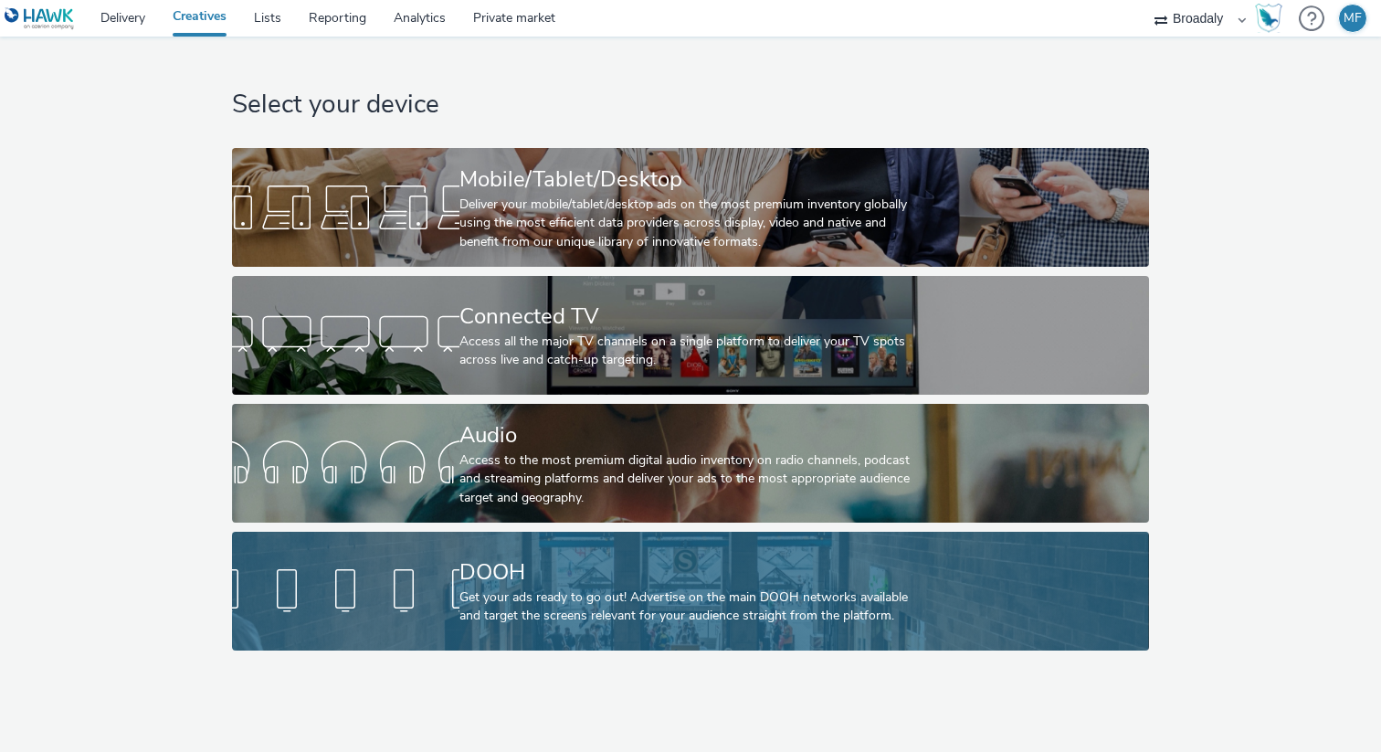
click at [486, 577] on div "DOOH" at bounding box center [687, 572] width 455 height 32
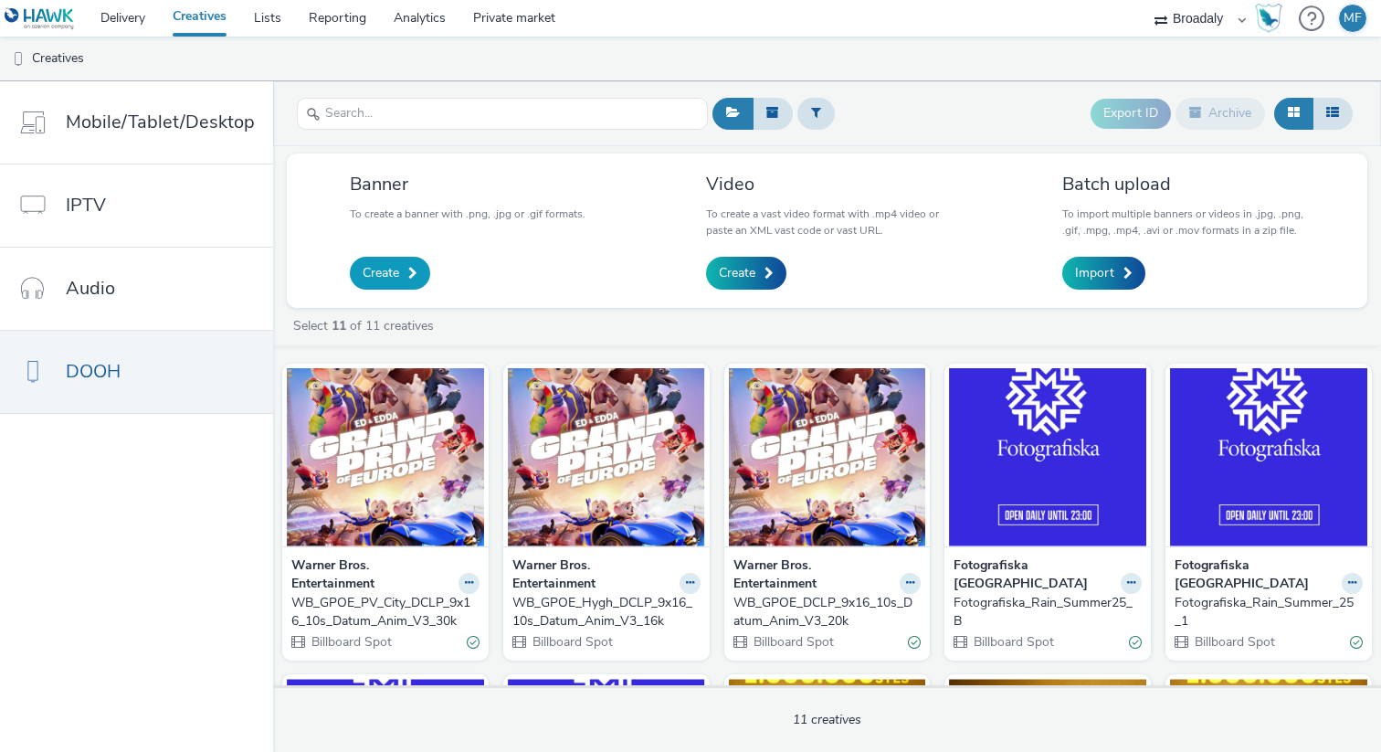
click at [402, 275] on link "Create" at bounding box center [390, 273] width 80 height 33
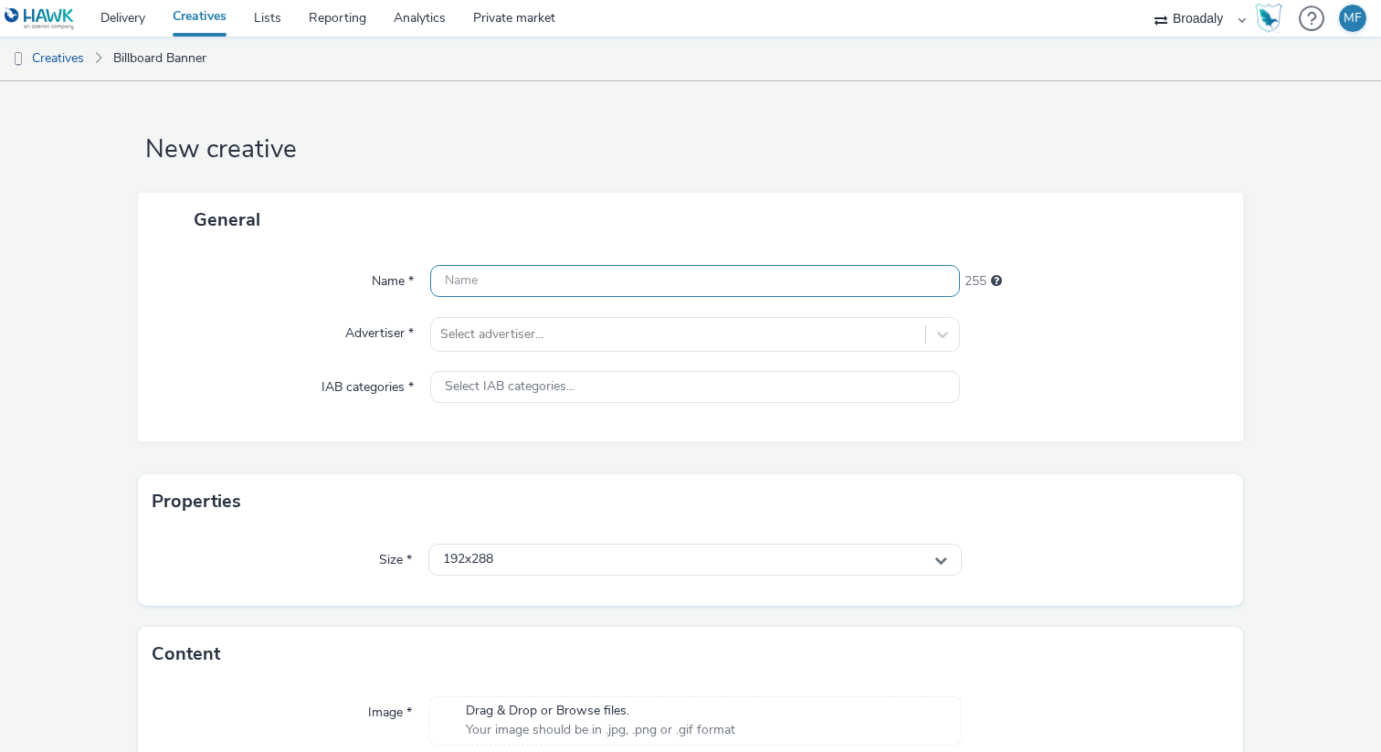
click at [468, 274] on input "text" at bounding box center [695, 281] width 530 height 32
type input "Test_Creative_"
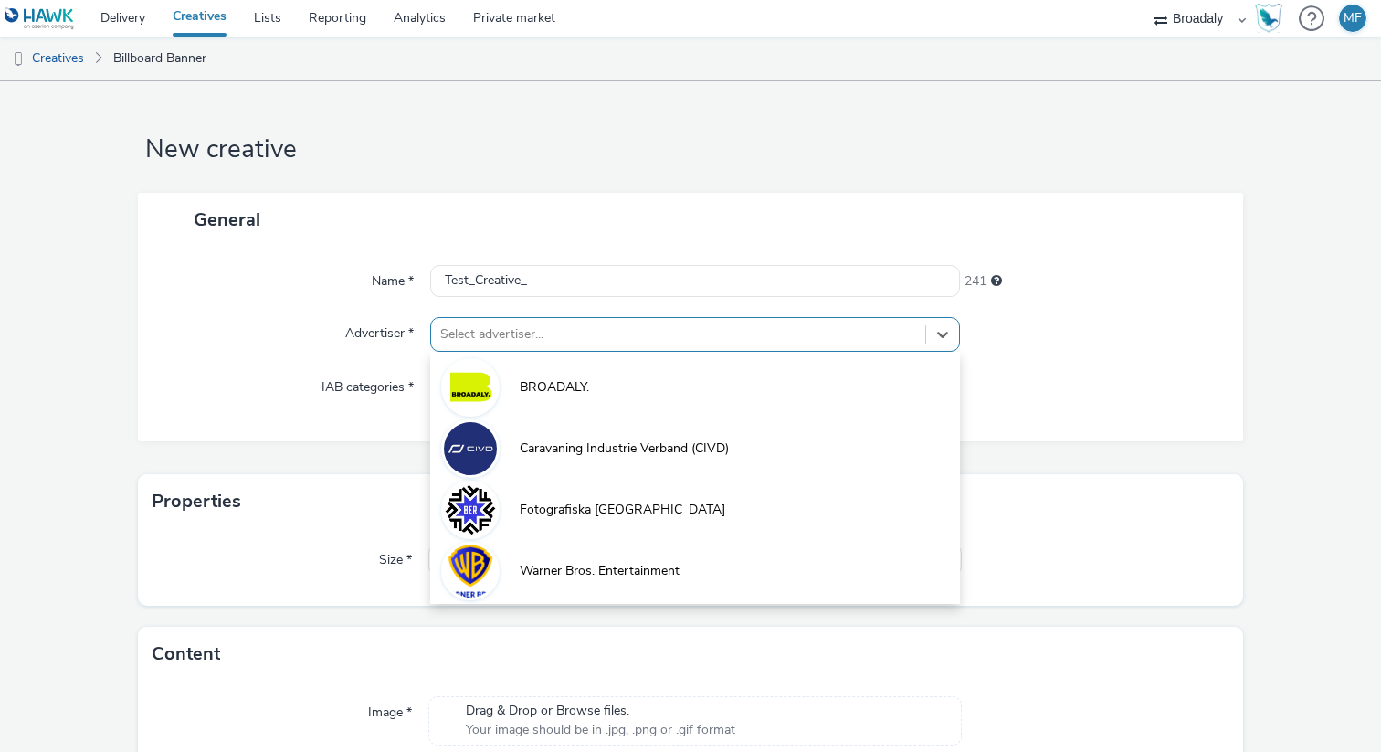
click at [504, 340] on div at bounding box center [678, 334] width 476 height 22
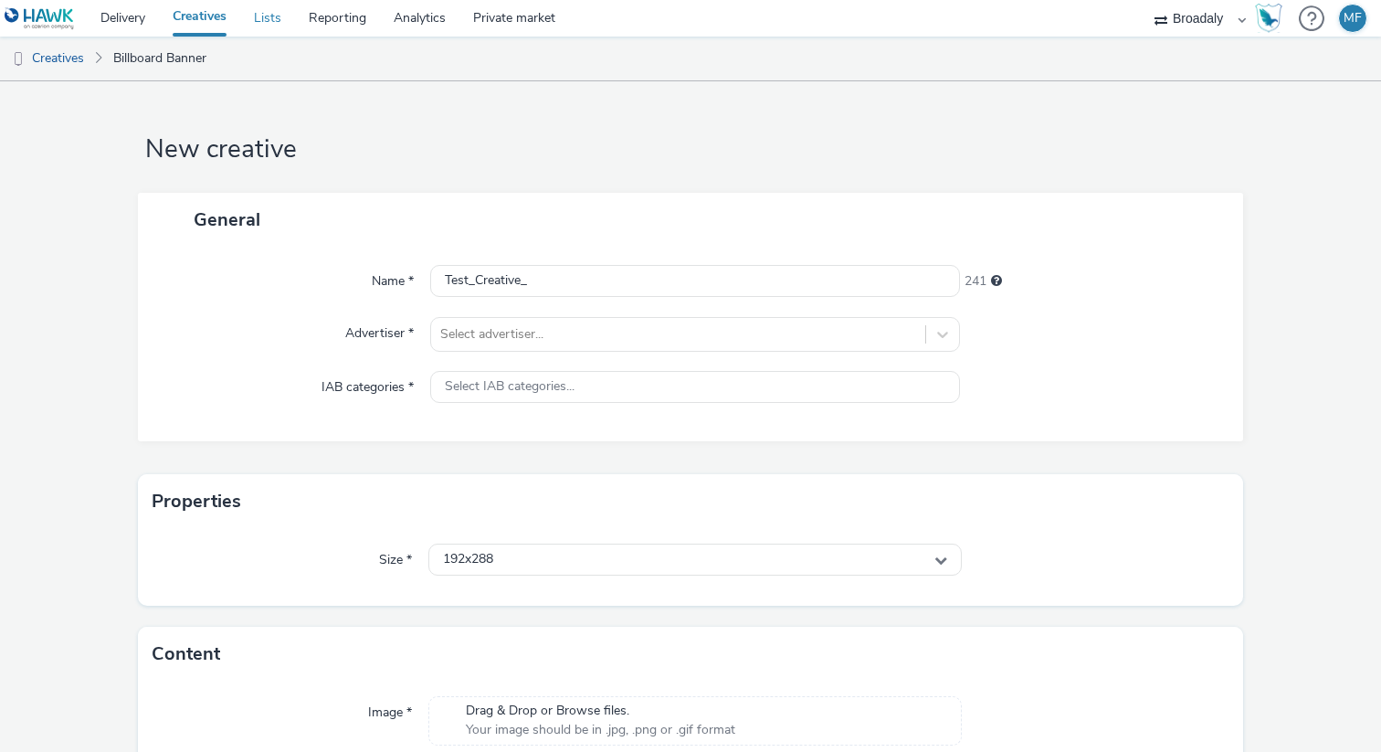
click at [274, 33] on link "Lists" at bounding box center [267, 18] width 55 height 37
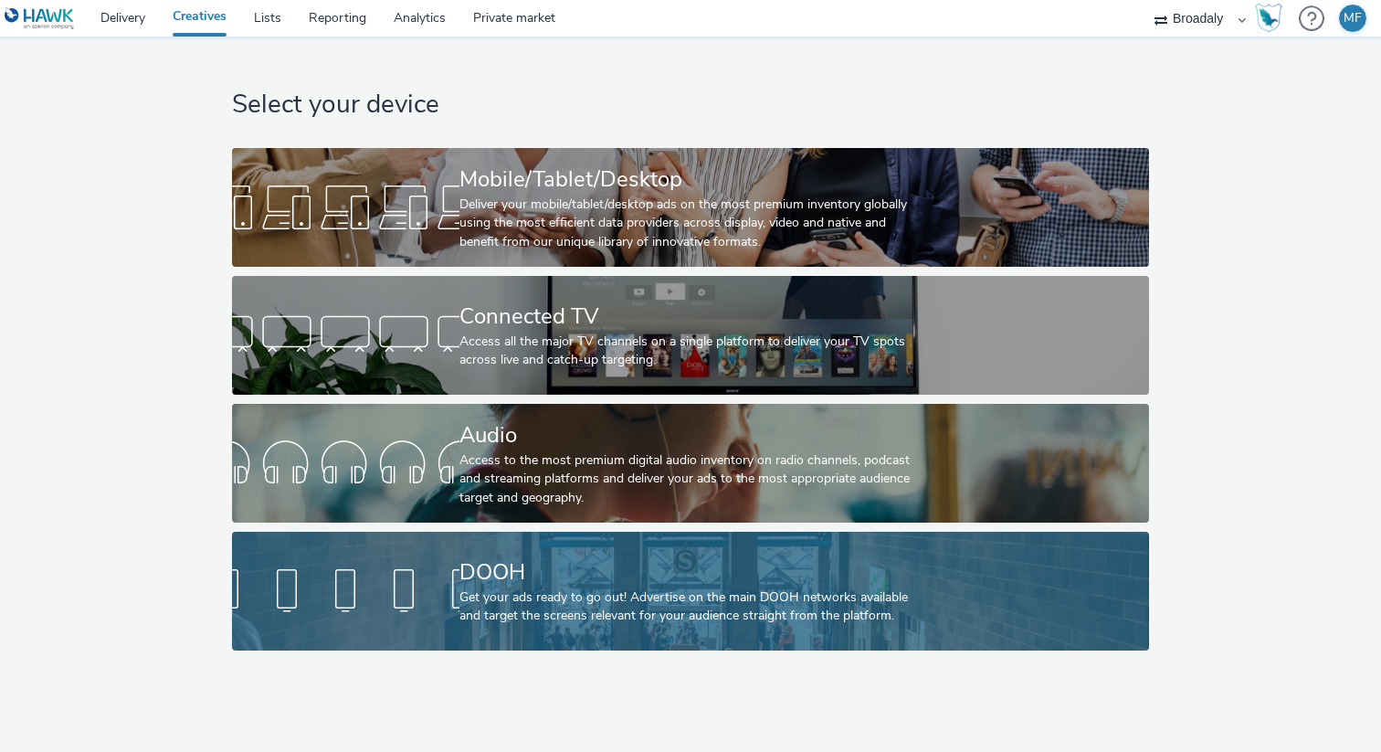
click at [507, 566] on div "DOOH" at bounding box center [687, 572] width 455 height 32
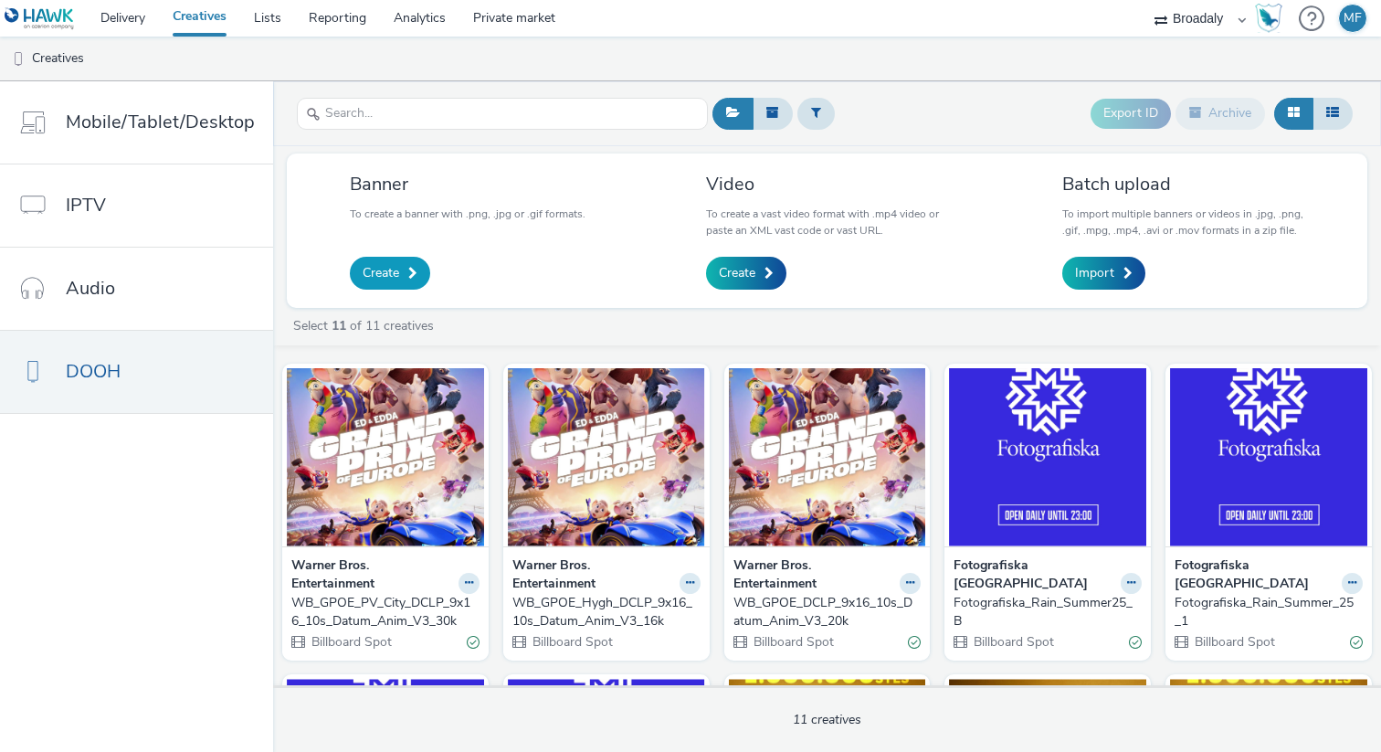
click at [399, 280] on link "Create" at bounding box center [390, 273] width 80 height 33
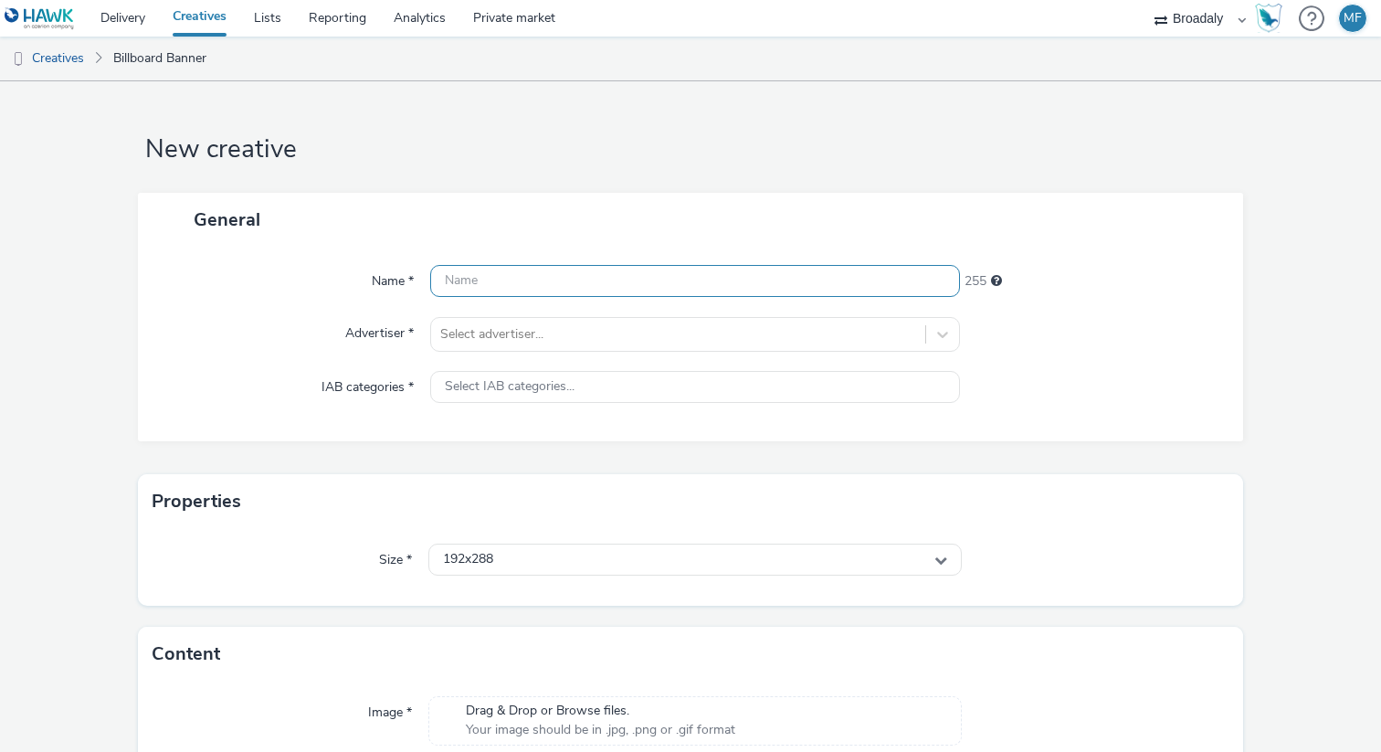
click at [616, 279] on input "text" at bounding box center [695, 281] width 530 height 32
paste input "dGF_TEST_Guten start_576x38"
click at [555, 280] on input "dGF_TEST_Guten start_576x38" at bounding box center [695, 281] width 530 height 32
type input "dGF_TEST_Guten_Start_576x38"
click at [1041, 365] on div "Name * dGF_TEST_Guten_Start_576x38 228 Advertiser * Select advertiser... IAB ca…" at bounding box center [690, 344] width 1105 height 195
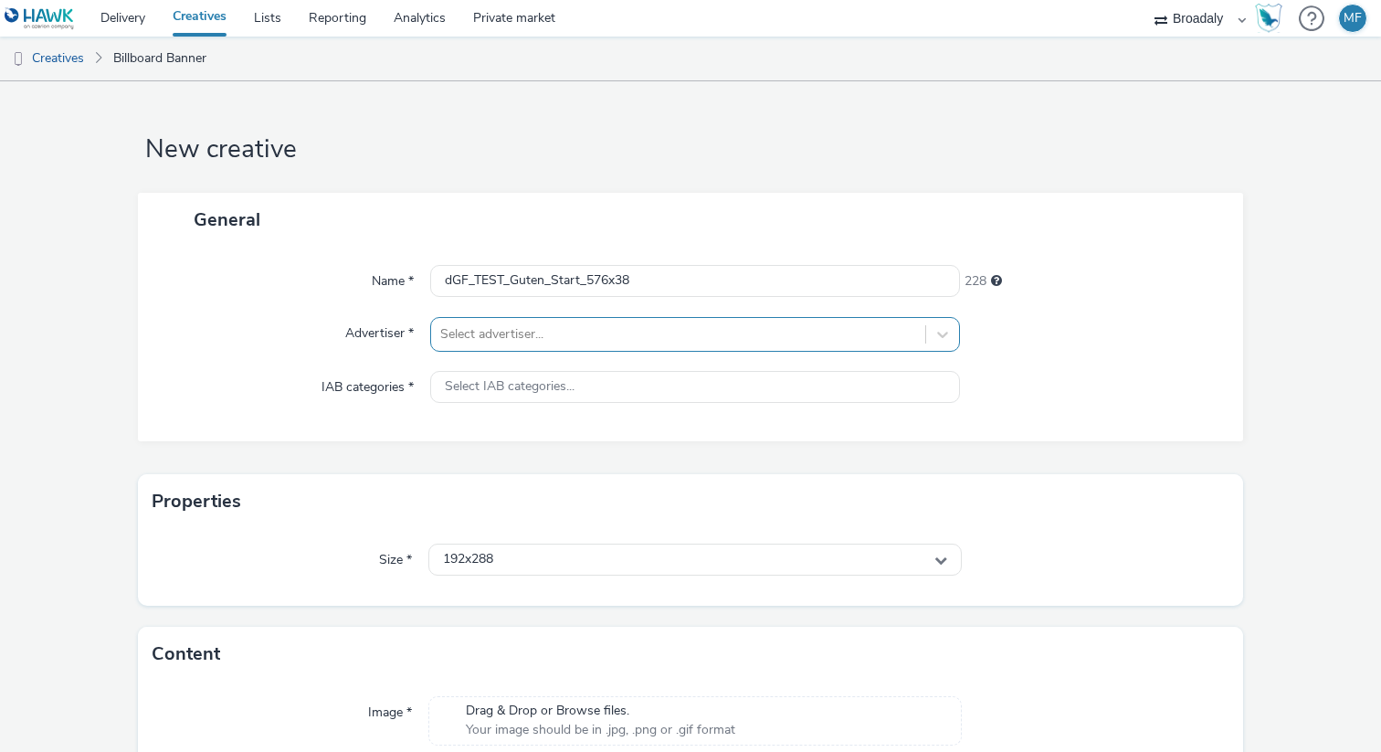
click at [917, 333] on div "Select advertiser..." at bounding box center [678, 334] width 494 height 29
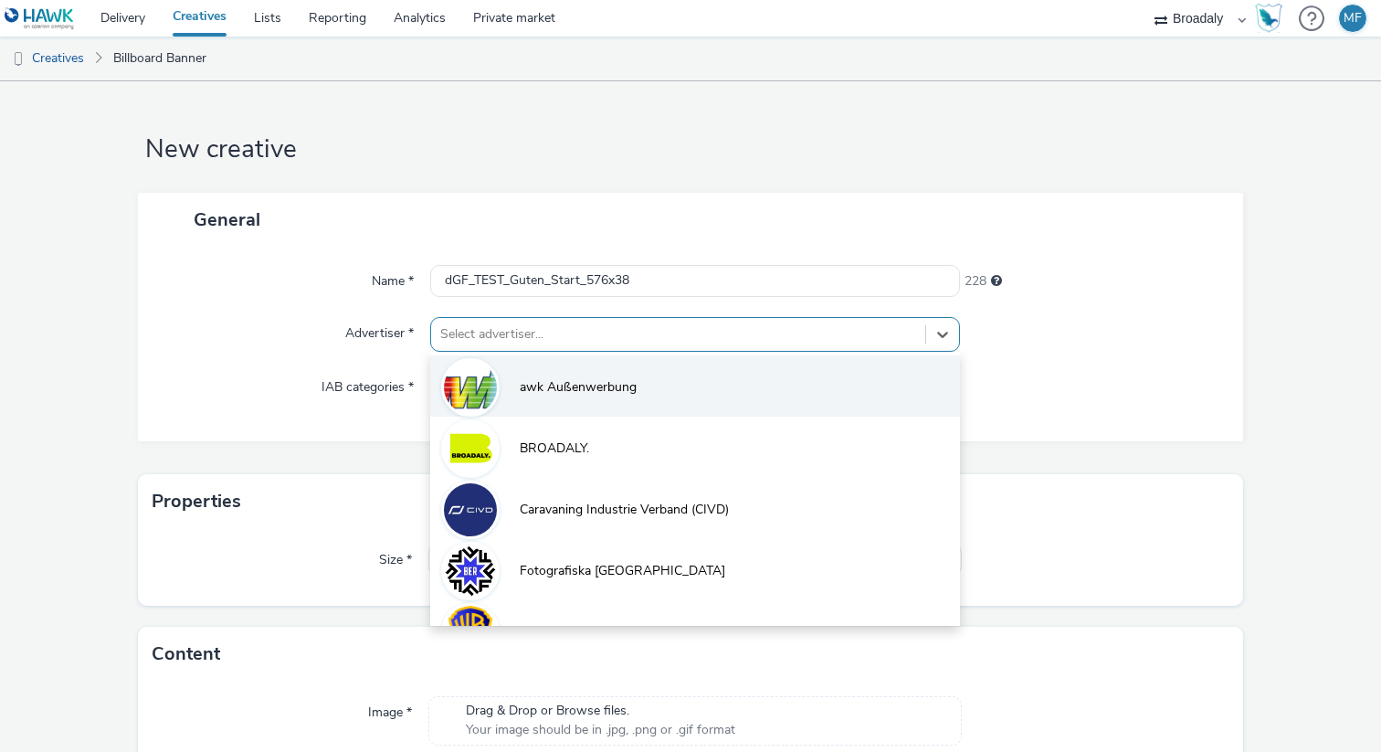
click at [681, 373] on li "awk Außenwerbung" at bounding box center [695, 385] width 530 height 61
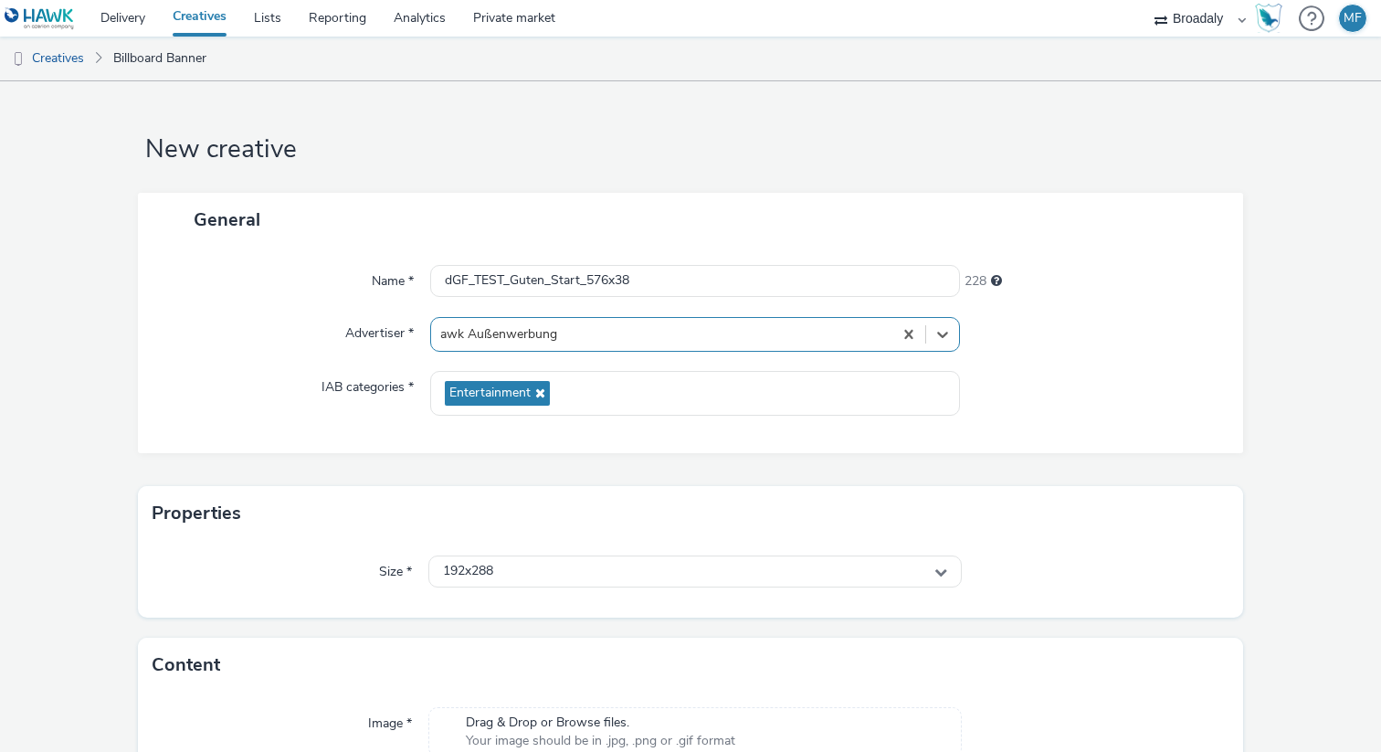
scroll to position [102, 0]
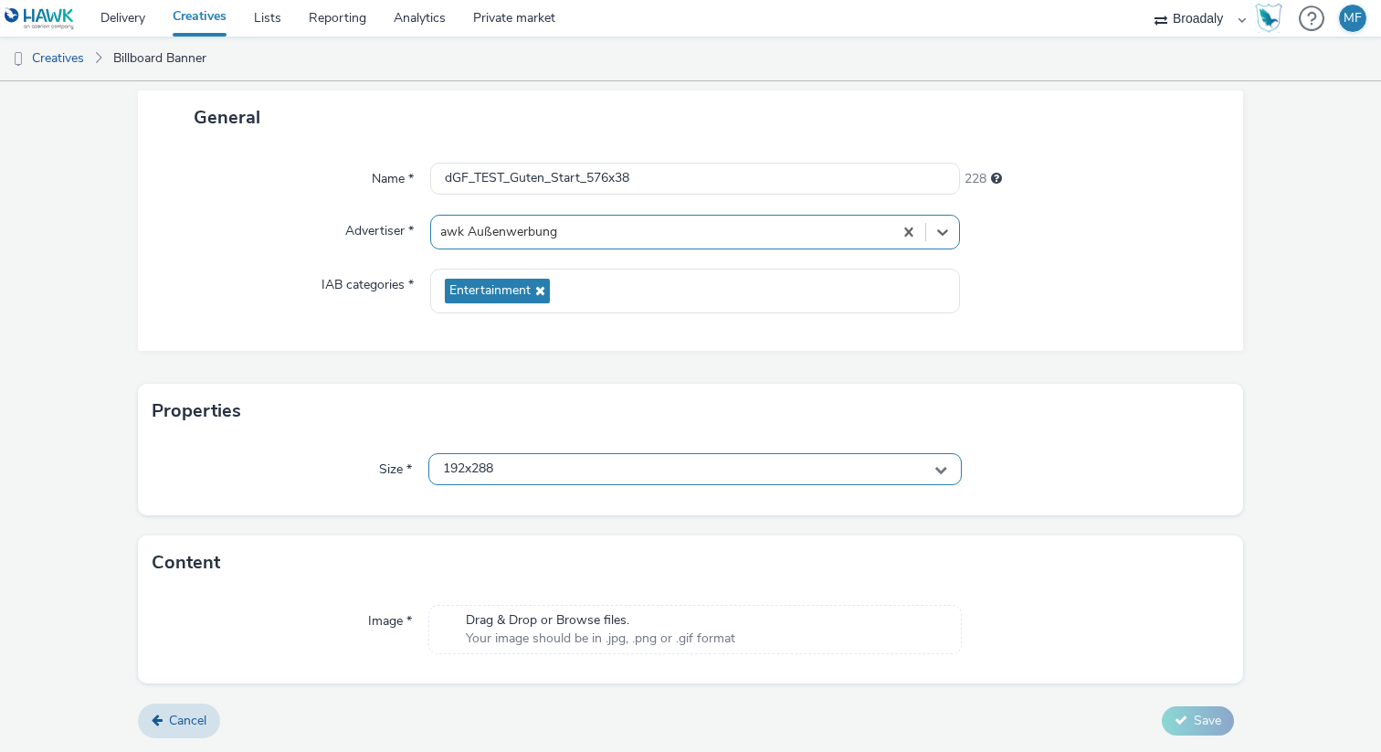
click at [543, 469] on div "192x288" at bounding box center [695, 469] width 534 height 32
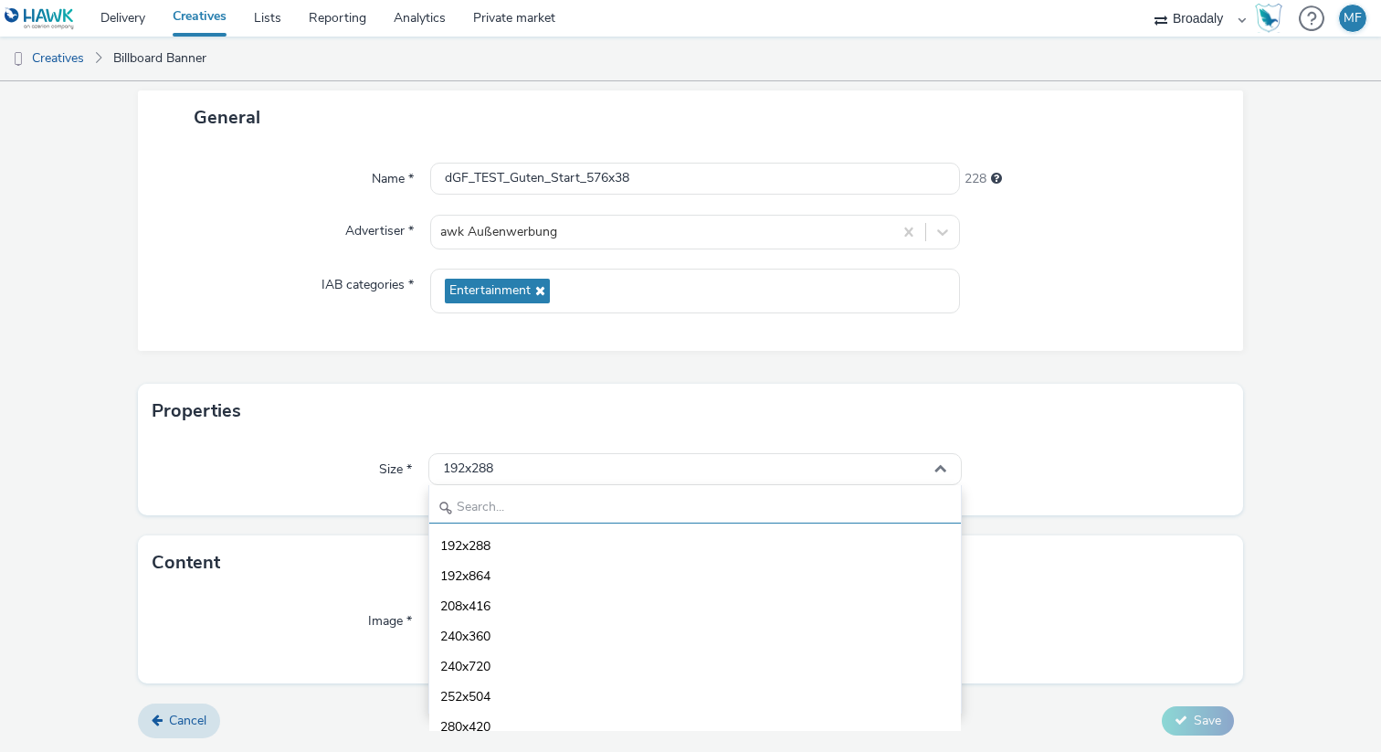
click at [524, 497] on input "text" at bounding box center [695, 507] width 532 height 32
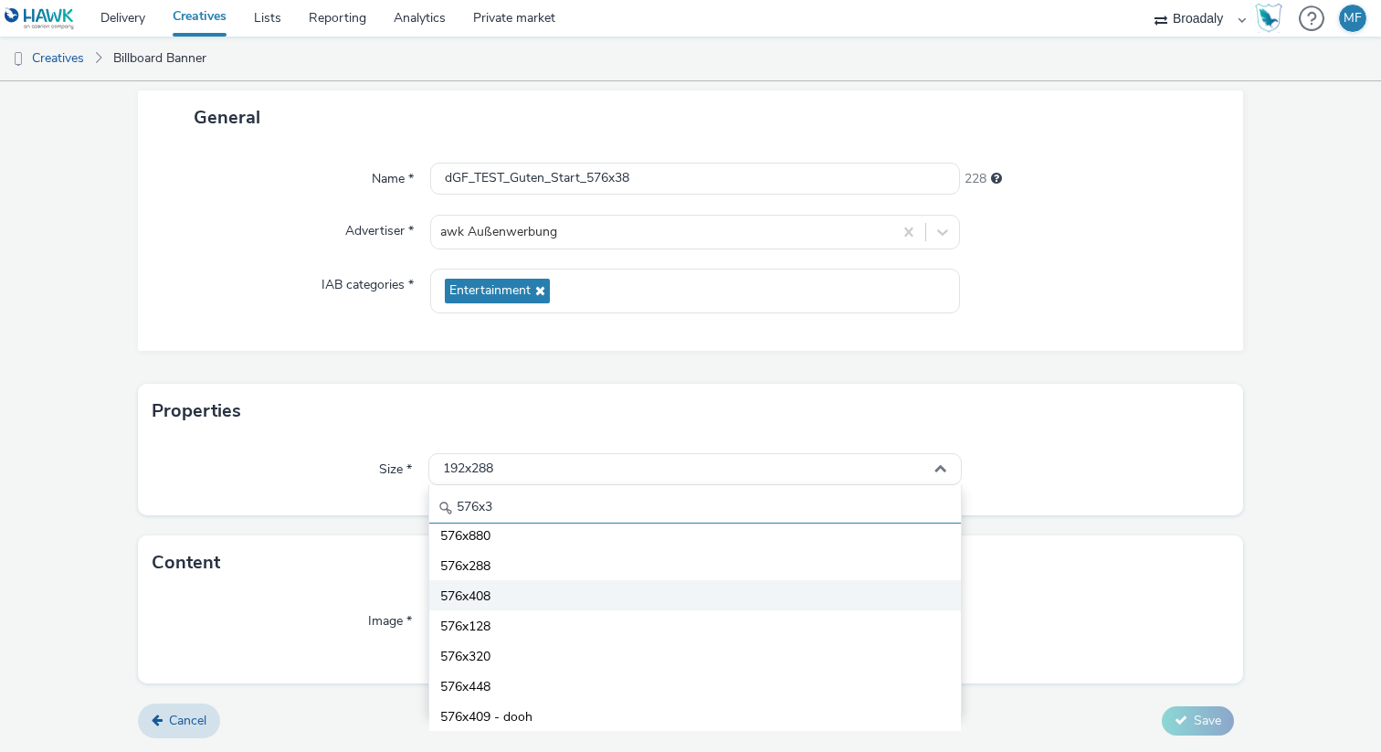
scroll to position [0, 0]
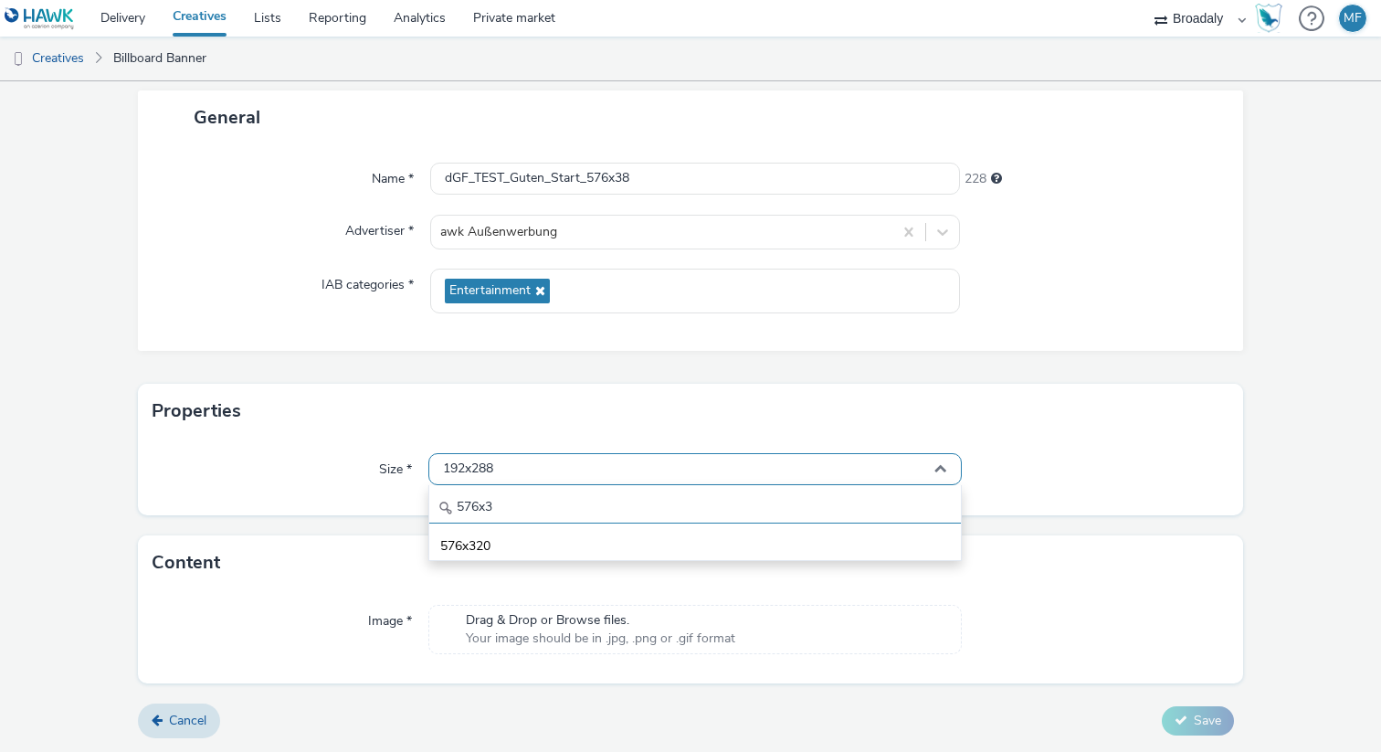
type input "576x3"
click at [509, 470] on div "192x288" at bounding box center [695, 469] width 534 height 32
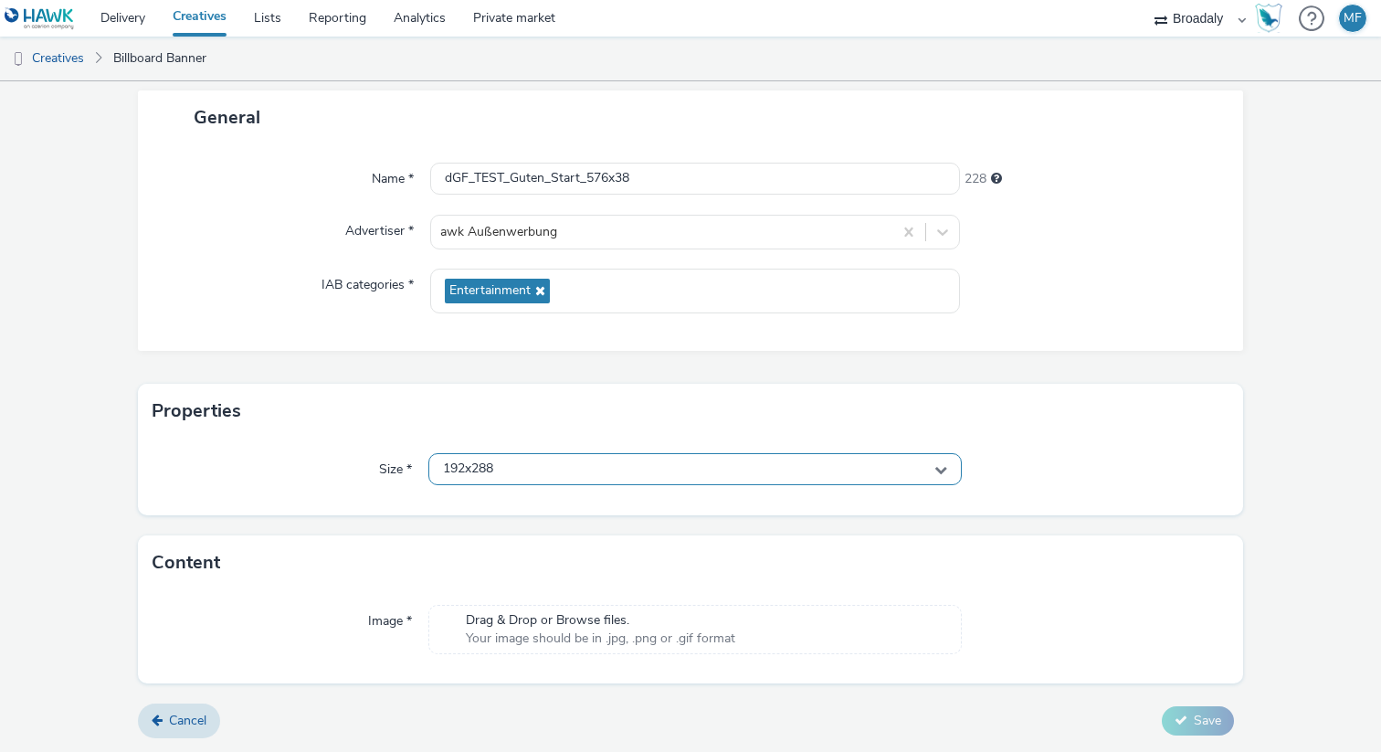
click at [509, 470] on div "192x288" at bounding box center [695, 469] width 534 height 32
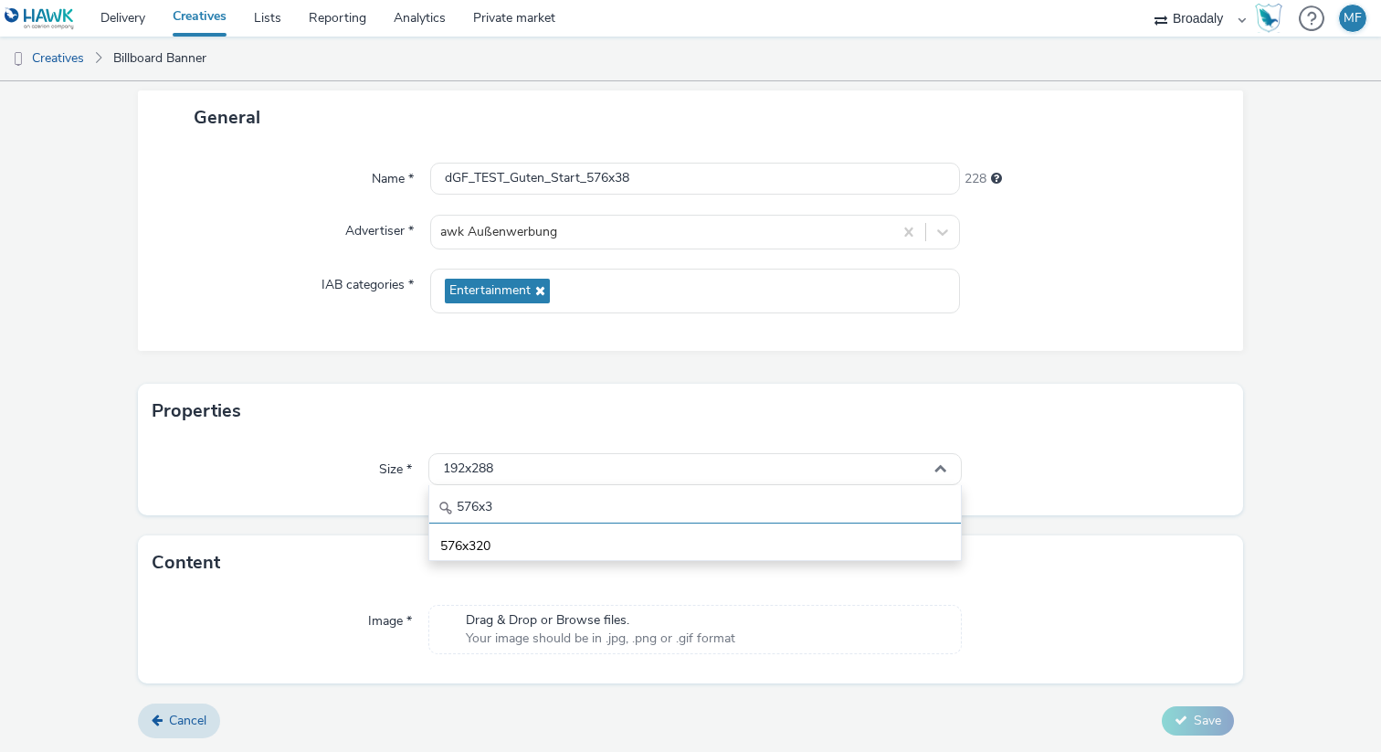
click at [503, 509] on input "576x3" at bounding box center [695, 507] width 532 height 32
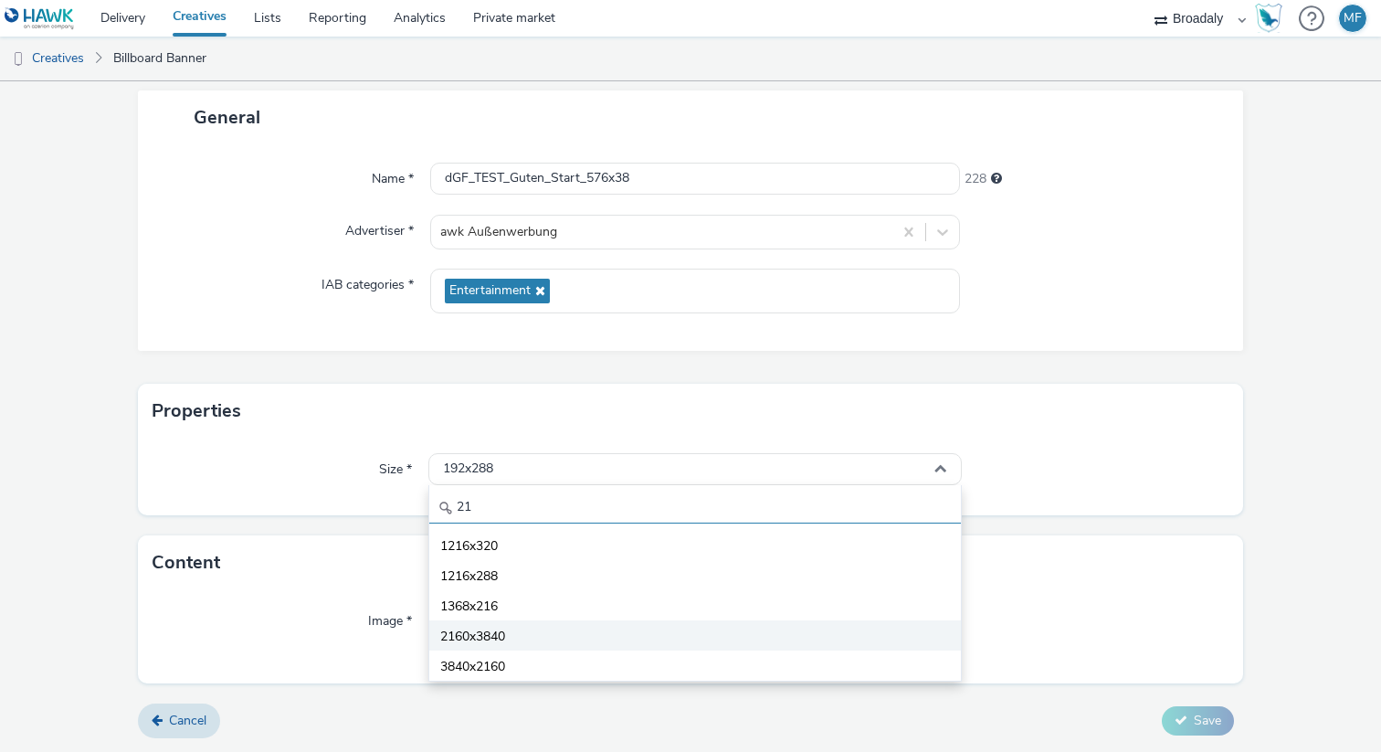
type input "21"
click at [540, 646] on li "2160x3840" at bounding box center [695, 635] width 532 height 30
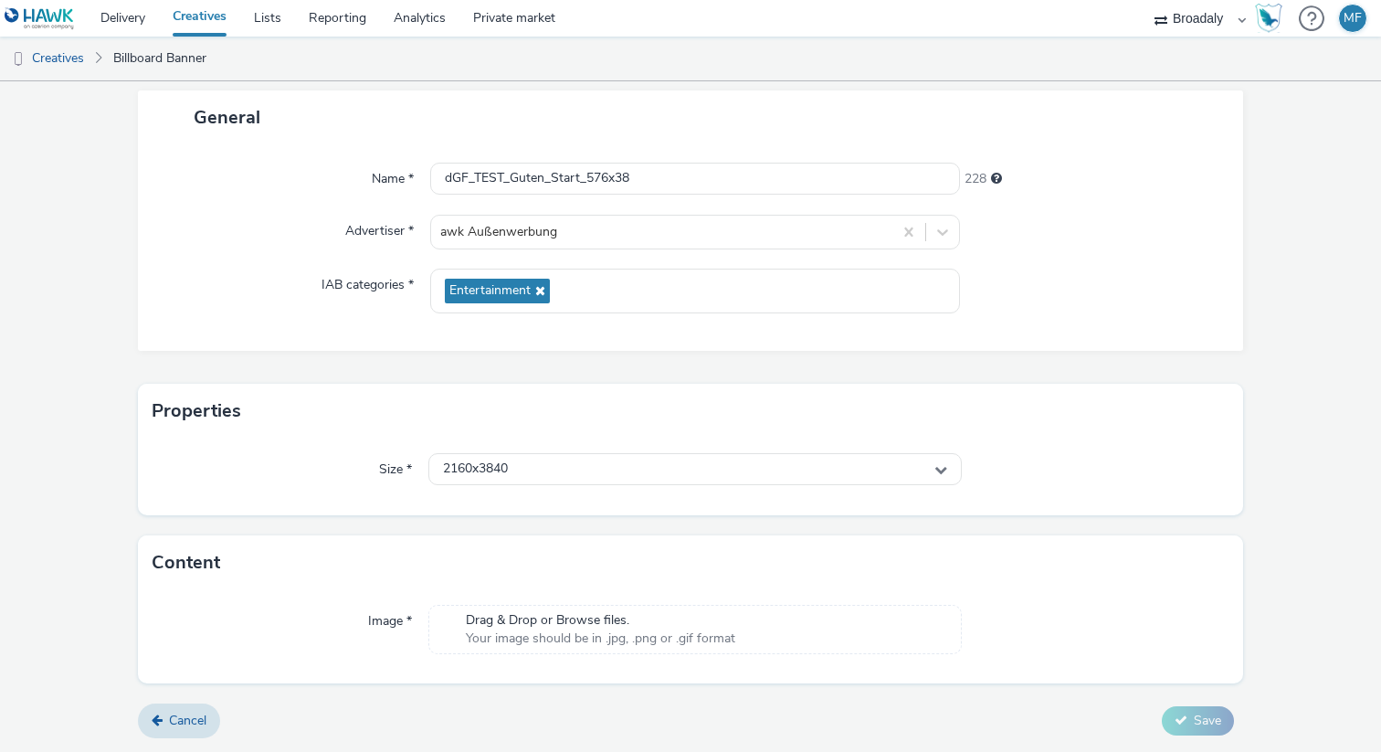
click at [774, 370] on div "General Name * dGF_TEST_Guten_Start_576x38 228 Advertiser * awk Außenwerbung IA…" at bounding box center [690, 236] width 1105 height 293
click at [520, 434] on div "Properties" at bounding box center [690, 411] width 1105 height 55
click at [508, 452] on div "Size * 2160x3840" at bounding box center [690, 477] width 1105 height 77
click at [500, 461] on span "2160x3840" at bounding box center [475, 469] width 65 height 16
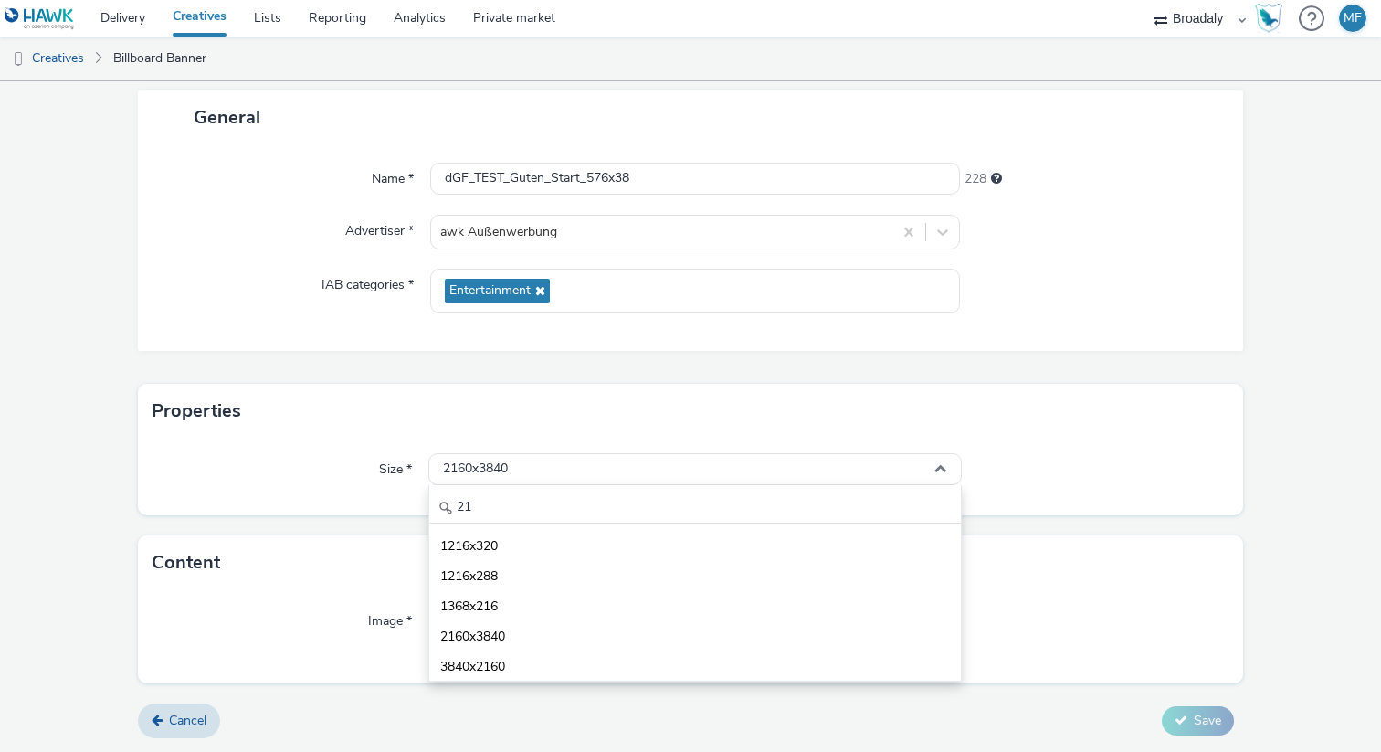
click at [316, 315] on div "Name * dGF_TEST_Guten_Start_576x38 228 Advertiser * awk Außenwerbung IAB catego…" at bounding box center [690, 247] width 1105 height 206
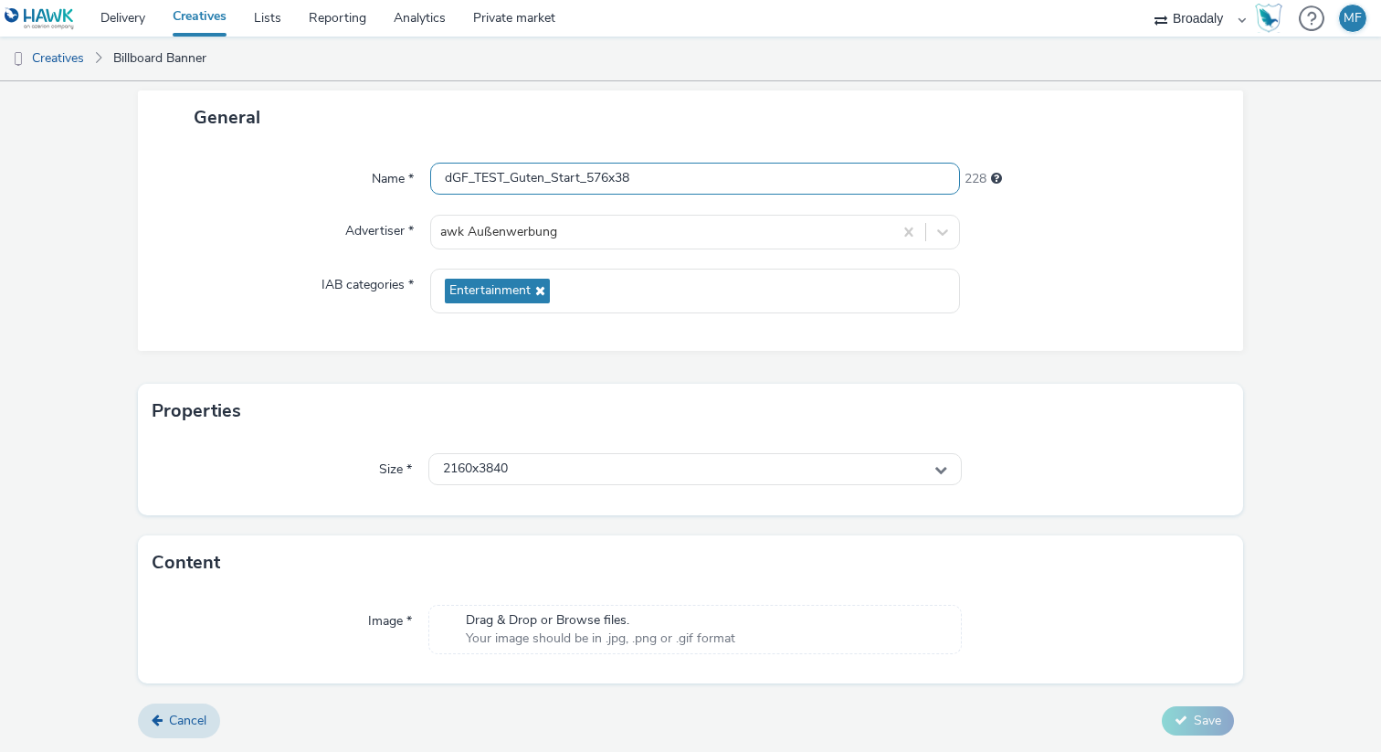
click at [661, 174] on input "dGF_TEST_Guten_Start_576x38" at bounding box center [695, 179] width 530 height 32
type input "dGF_TEST_Guten_Start_576x384"
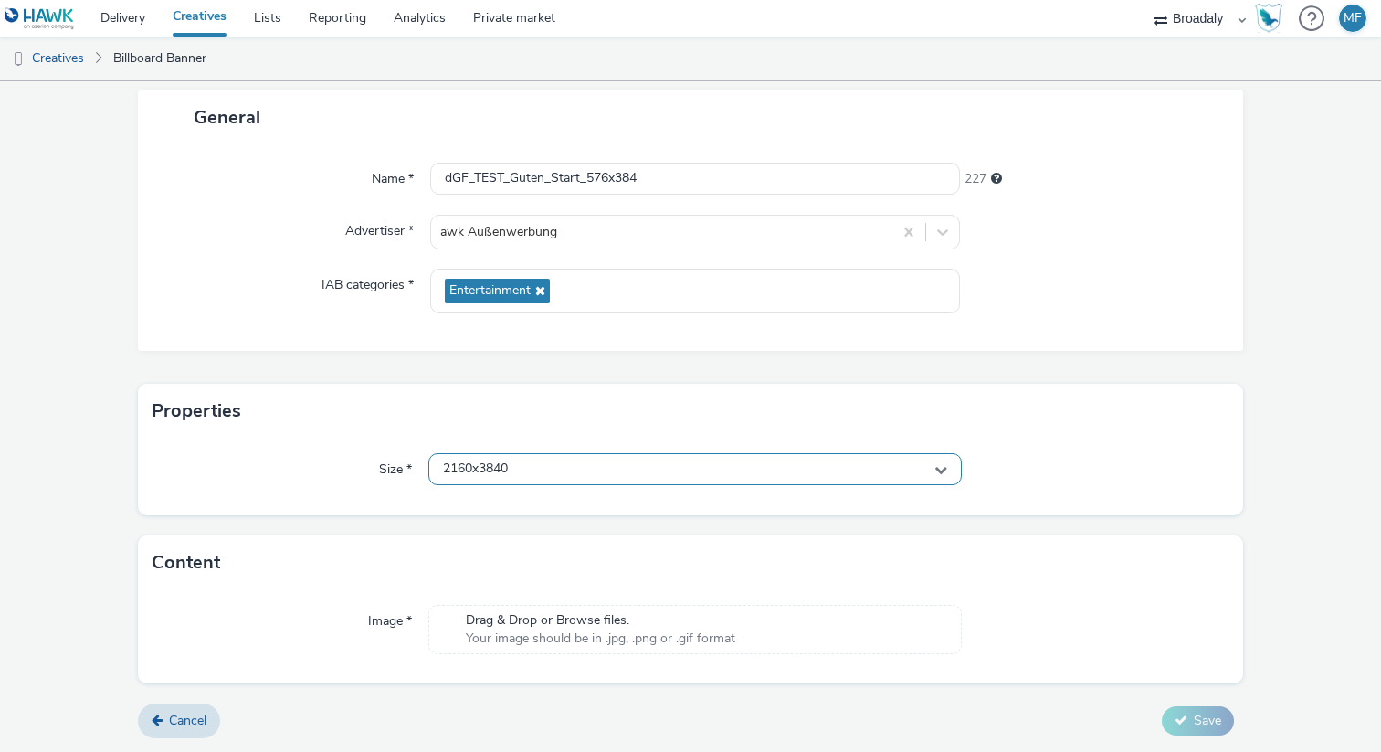
click at [502, 464] on span "2160x3840" at bounding box center [475, 469] width 65 height 16
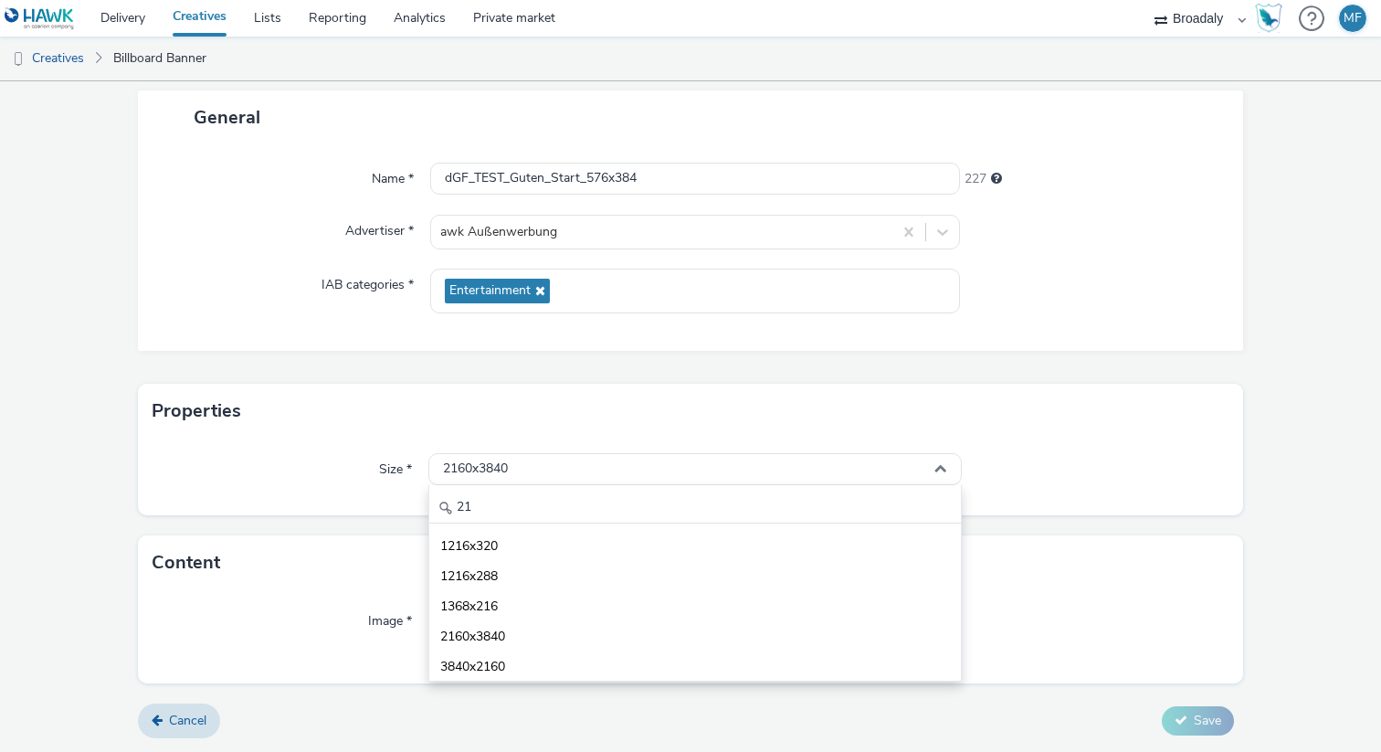
click at [485, 487] on div "21 1216x320 1216x288 1368x216 2160x3840 3840x2160" at bounding box center [695, 583] width 534 height 196
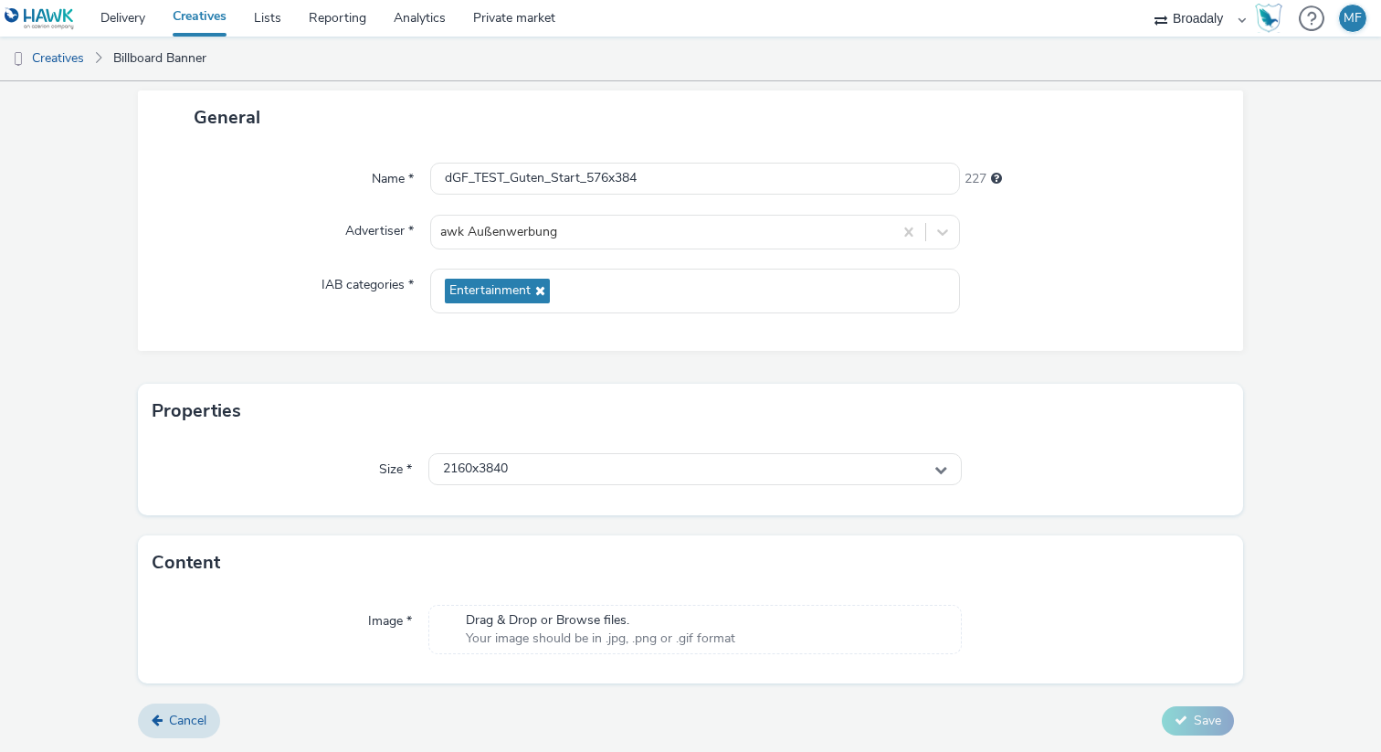
click at [481, 500] on div "Size * 2160x3840" at bounding box center [690, 477] width 1105 height 77
click at [486, 481] on div "2160x3840" at bounding box center [695, 469] width 534 height 32
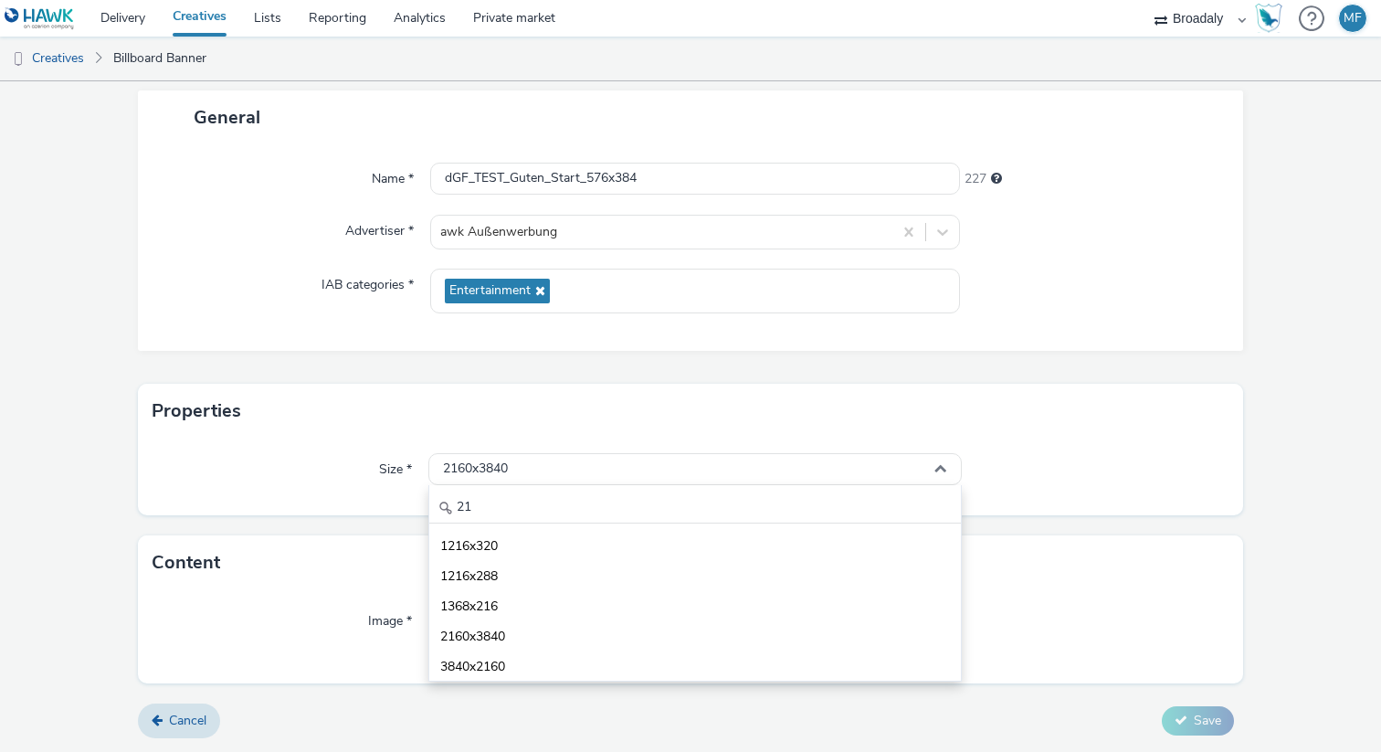
click at [484, 490] on div "21 1216x320 1216x288 1368x216 2160x3840 3840x2160" at bounding box center [695, 583] width 534 height 196
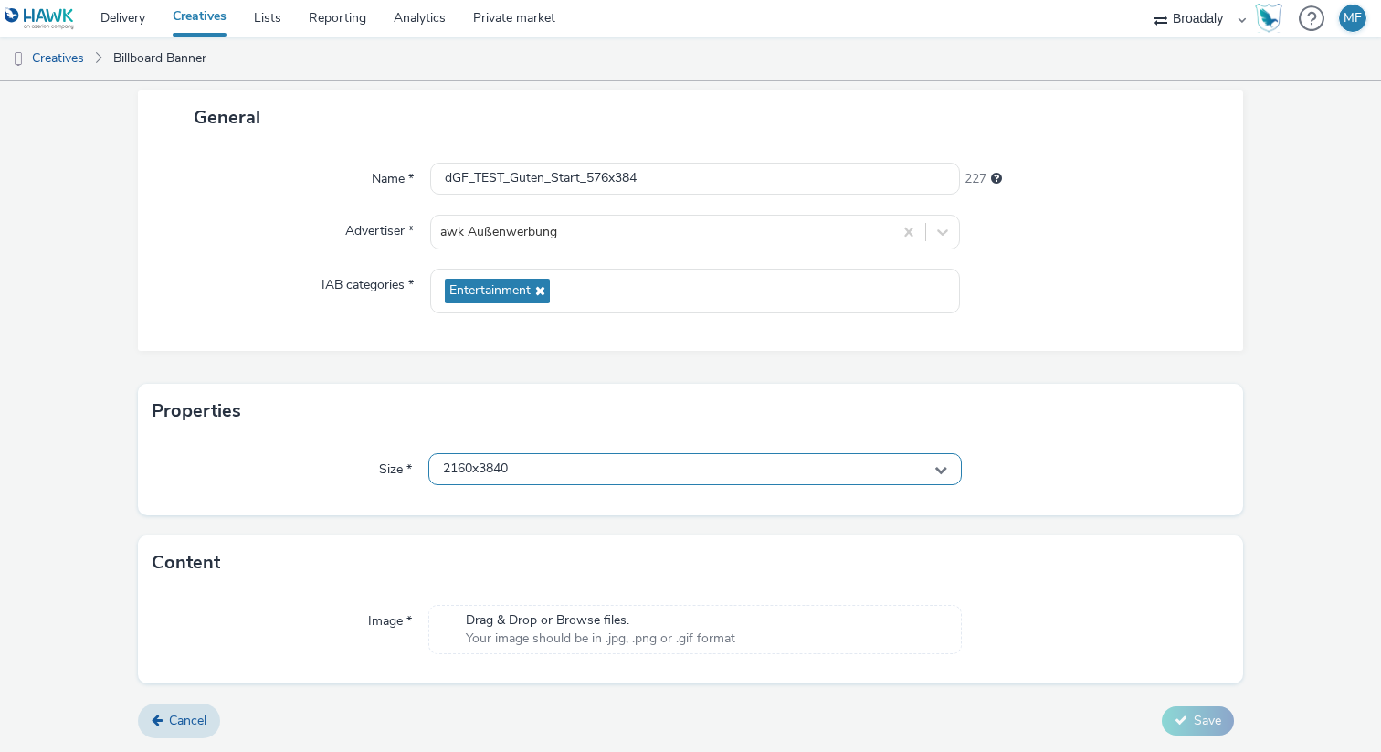
click at [489, 471] on span "2160x3840" at bounding box center [475, 469] width 65 height 16
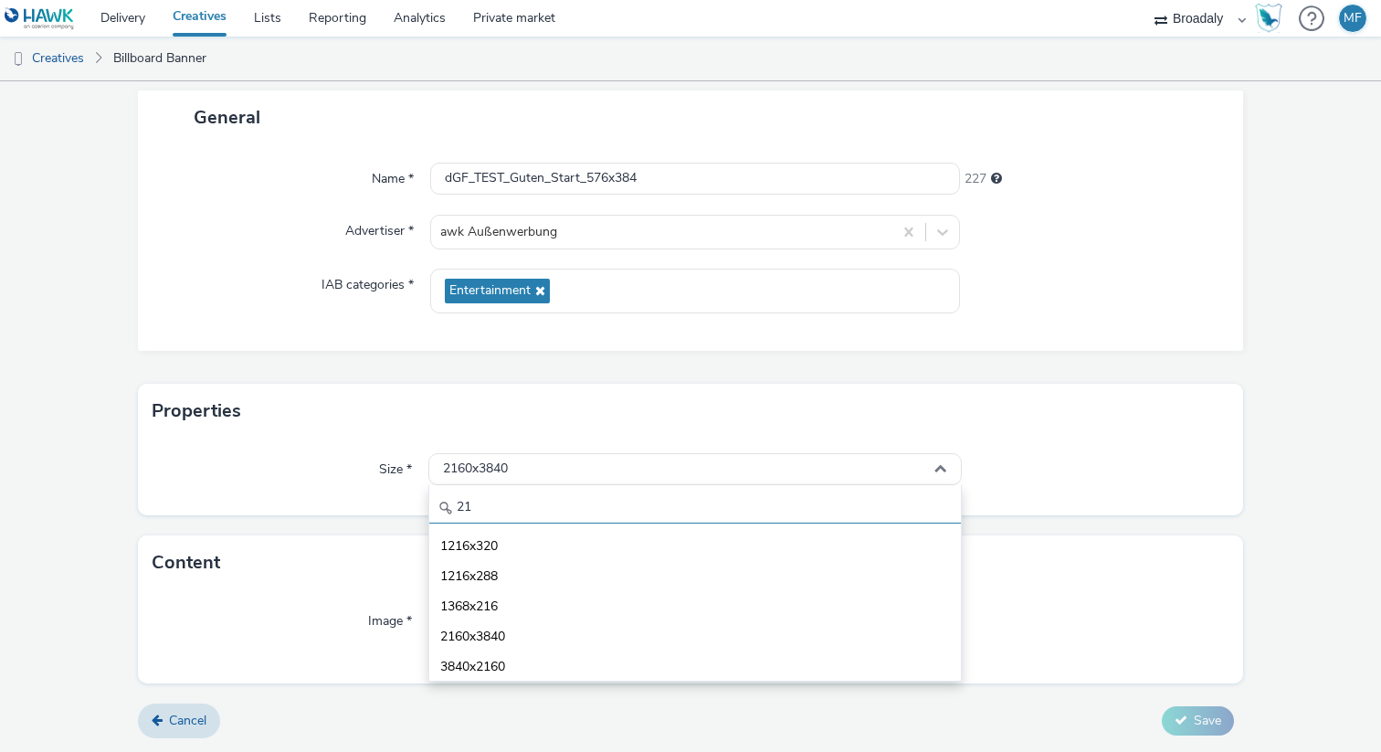
click at [485, 505] on input "21" at bounding box center [695, 507] width 532 height 32
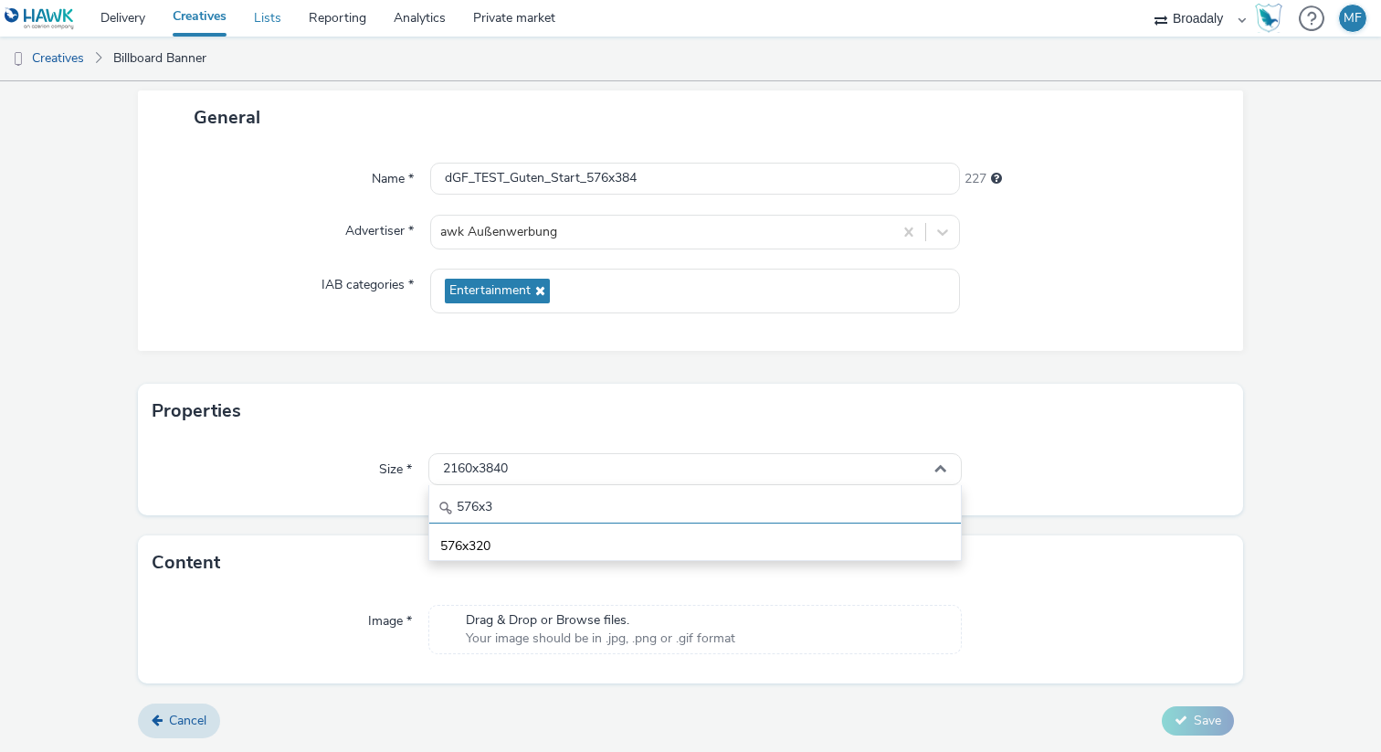
type input "576x3"
click at [513, 462] on div "2160x3840" at bounding box center [695, 469] width 534 height 32
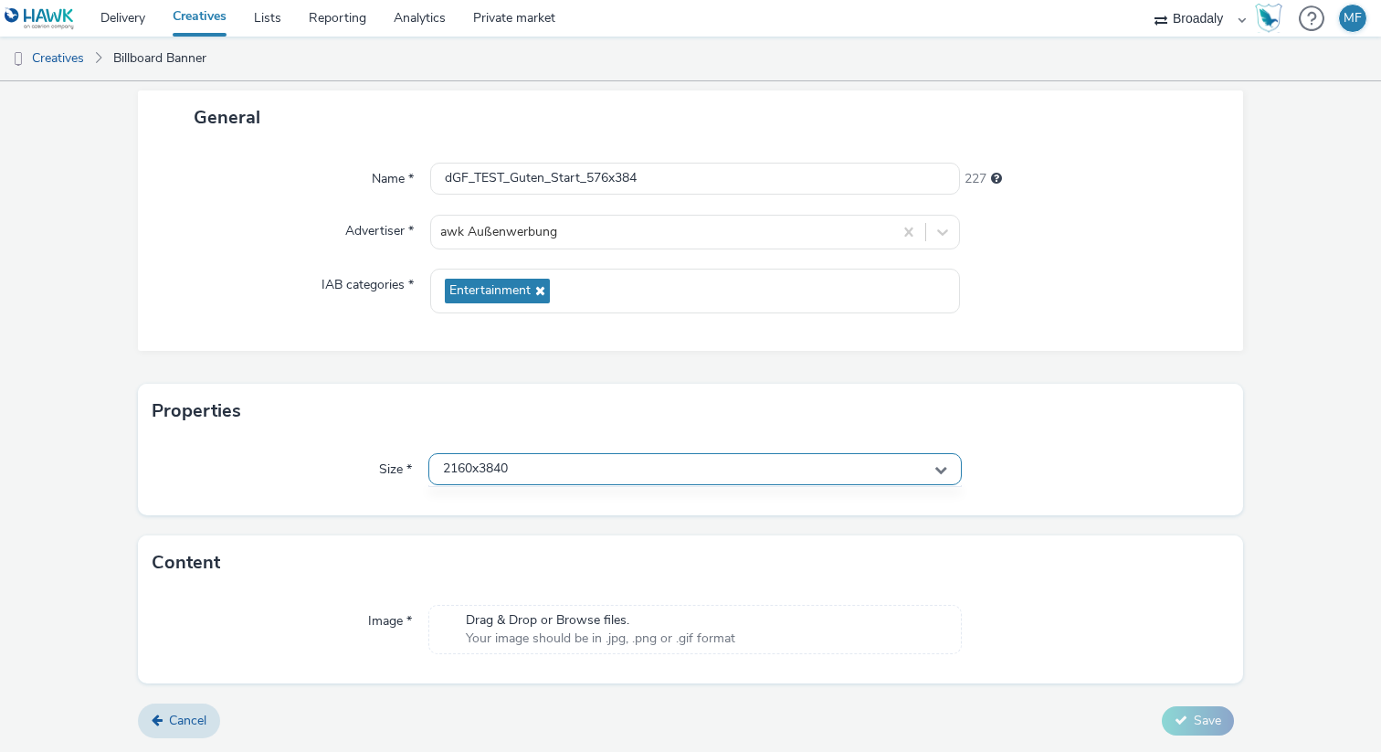
click at [513, 462] on div "2160x3840" at bounding box center [695, 469] width 534 height 32
click at [531, 463] on div "2160x3840" at bounding box center [695, 469] width 534 height 32
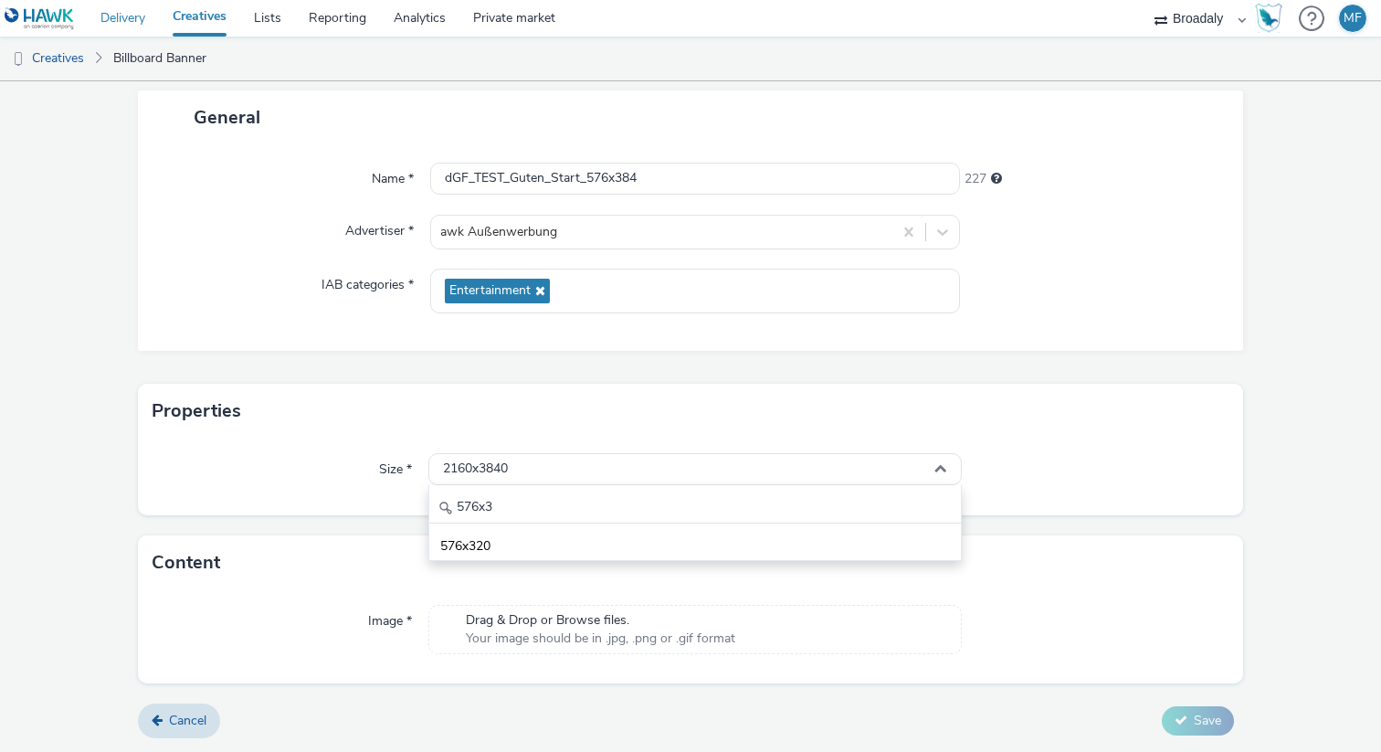
click at [119, 21] on link "Delivery" at bounding box center [123, 18] width 72 height 37
